Goal: Find specific page/section: Find specific page/section

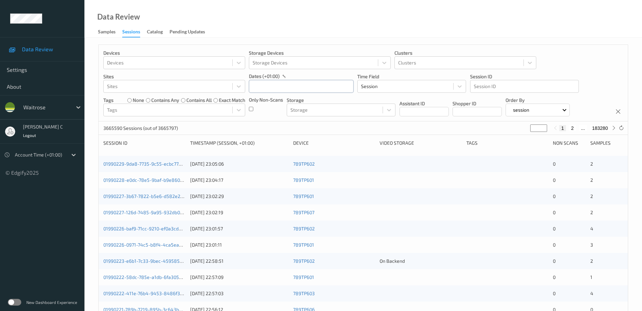
click at [298, 84] on input "text" at bounding box center [301, 86] width 105 height 13
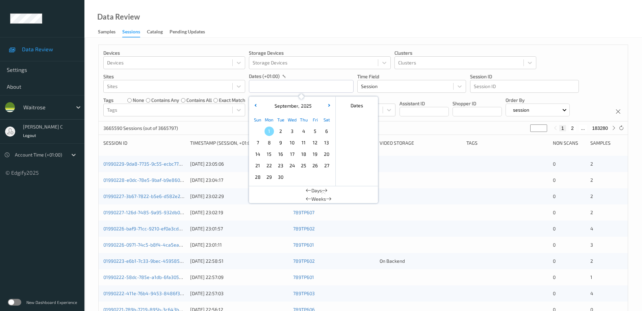
click at [281, 177] on span "30" at bounding box center [280, 177] width 9 height 9
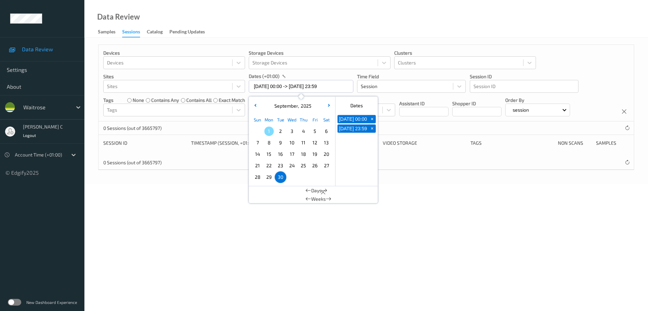
click at [400, 8] on div "Data Review Samples Sessions Catalog Pending Updates" at bounding box center [366, 19] width 564 height 38
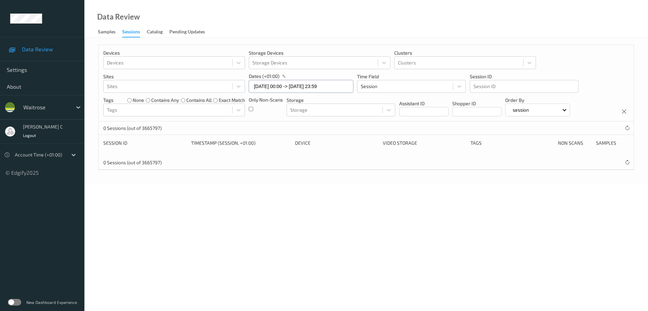
click at [314, 86] on input "[DATE] 00:00 -> [DATE] 23:59" at bounding box center [301, 86] width 105 height 13
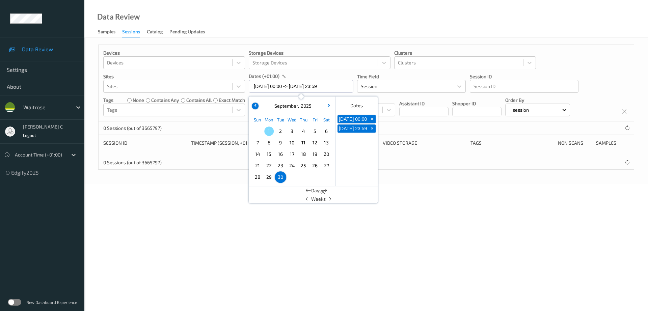
click at [256, 106] on icon "button" at bounding box center [255, 105] width 3 height 3
click at [327, 175] on span "30" at bounding box center [326, 177] width 9 height 9
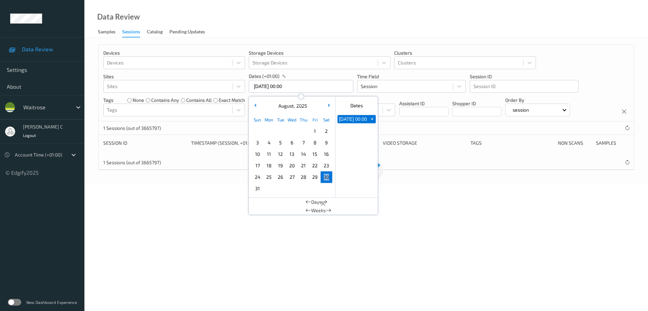
click at [327, 175] on span "30" at bounding box center [326, 177] width 9 height 9
type input "[DATE] 00:00 -> [DATE] 23:59"
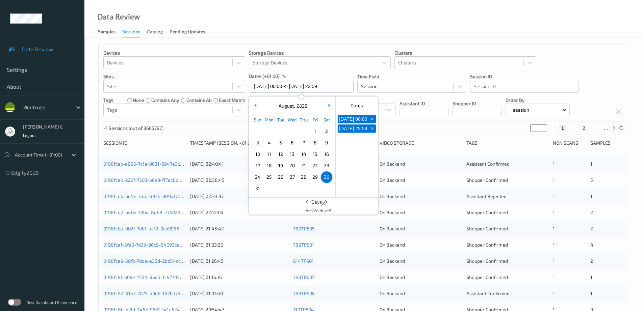
click at [583, 64] on div "Devices Devices Storage Devices Storage Devices Clusters Clusters Sites Sites d…" at bounding box center [363, 83] width 529 height 77
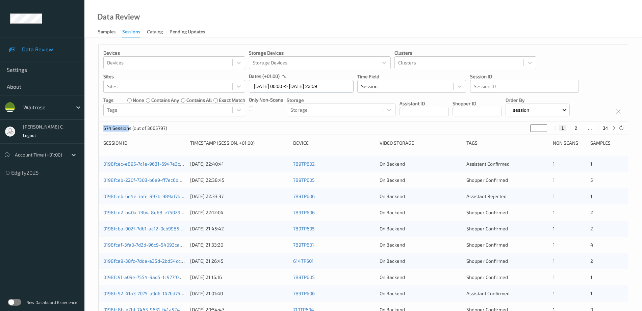
drag, startPoint x: 103, startPoint y: 126, endPoint x: 128, endPoint y: 129, distance: 25.2
click at [128, 129] on div "674 Sessions (out of 3665797) * 1 2 ... 34" at bounding box center [363, 129] width 529 height 14
click at [611, 129] on icon at bounding box center [613, 128] width 5 height 5
type input "*"
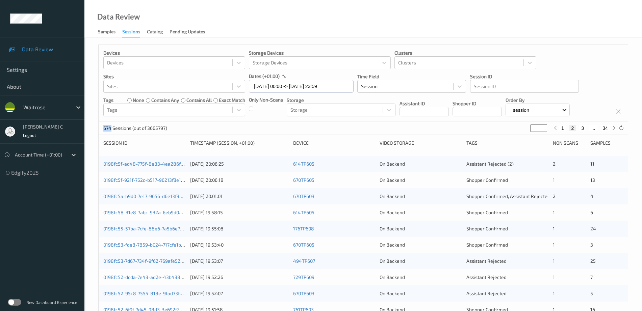
drag, startPoint x: 111, startPoint y: 128, endPoint x: 95, endPoint y: 128, distance: 15.5
click at [95, 128] on div "Devices Devices Storage Devices Storage Devices Clusters Clusters Sites Sites d…" at bounding box center [362, 273] width 557 height 470
click at [275, 87] on input "[DATE] 00:00 -> [DATE] 23:59" at bounding box center [301, 86] width 105 height 13
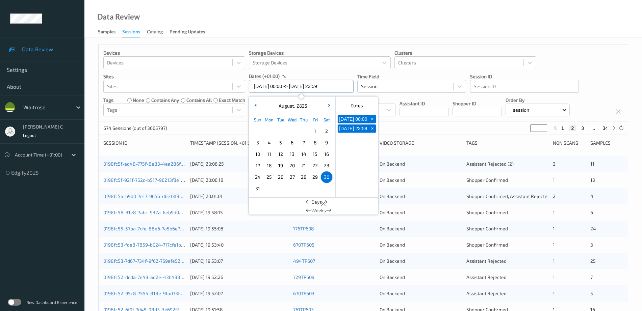
click at [275, 87] on input "[DATE] 00:00 -> [DATE] 23:59" at bounding box center [301, 86] width 105 height 13
click at [258, 187] on span "31" at bounding box center [257, 188] width 9 height 9
type input "[DATE] 00:00"
type input "*"
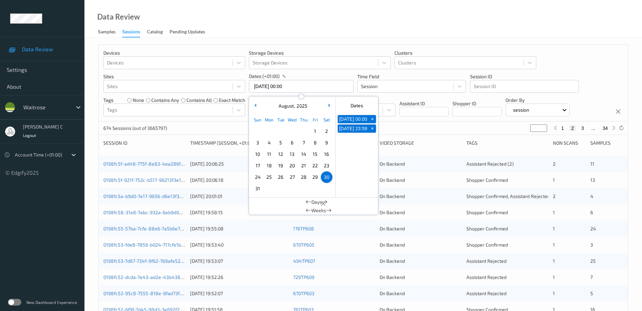
click at [258, 187] on span "31" at bounding box center [257, 188] width 9 height 9
type input "[DATE] 00:00 -> [DATE] 23:59"
click at [346, 17] on div "Data Review Samples Sessions Catalog Pending Updates" at bounding box center [362, 19] width 557 height 38
